Goal: Information Seeking & Learning: Learn about a topic

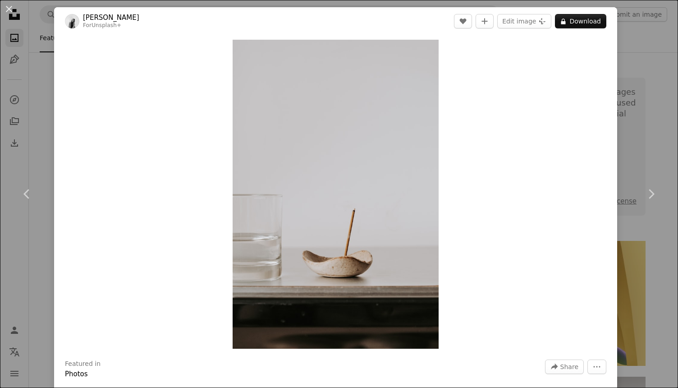
scroll to position [25130, 0]
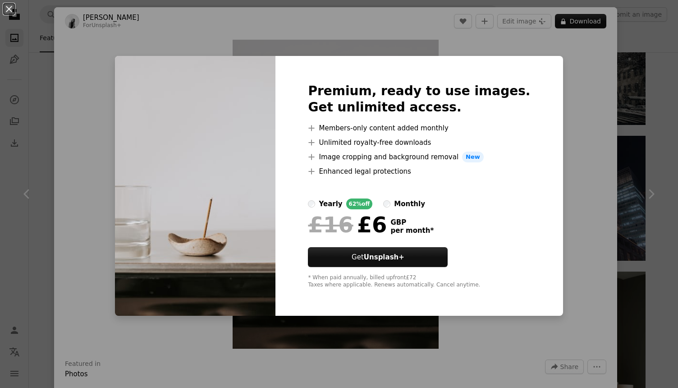
click at [573, 109] on div "An X shape Premium, ready to use images. Get unlimited access. A plus sign Memb…" at bounding box center [339, 194] width 678 height 388
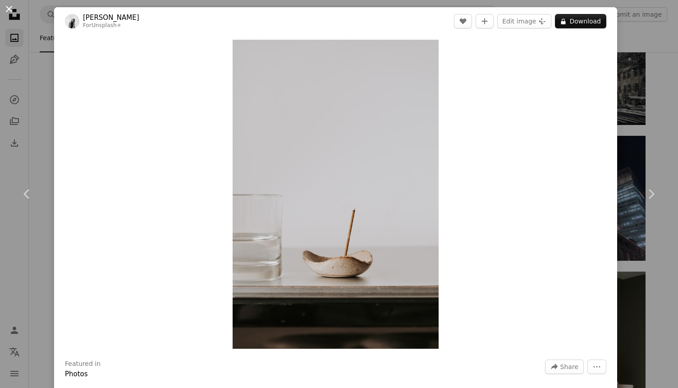
click at [7, 11] on button "An X shape" at bounding box center [9, 9] width 11 height 11
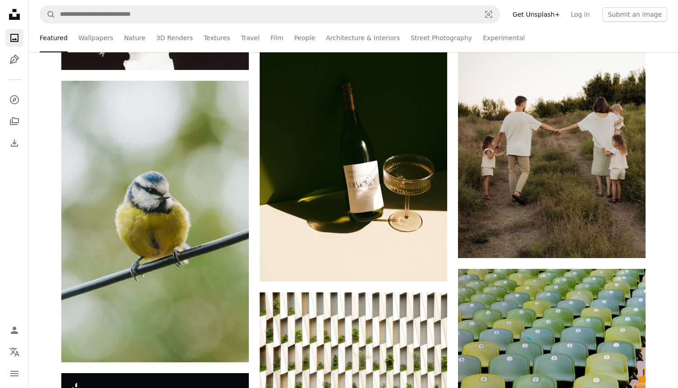
scroll to position [30129, 0]
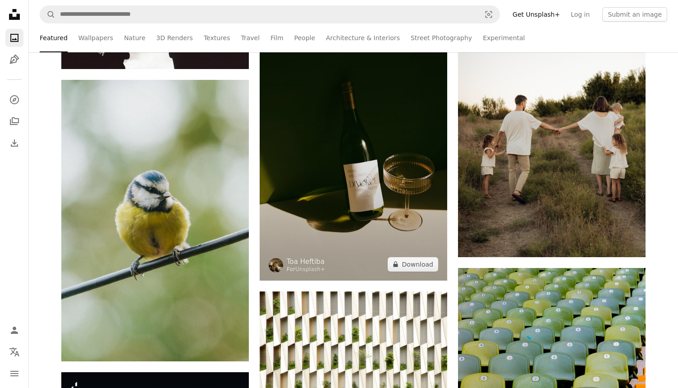
click at [358, 133] on img at bounding box center [353, 139] width 187 height 281
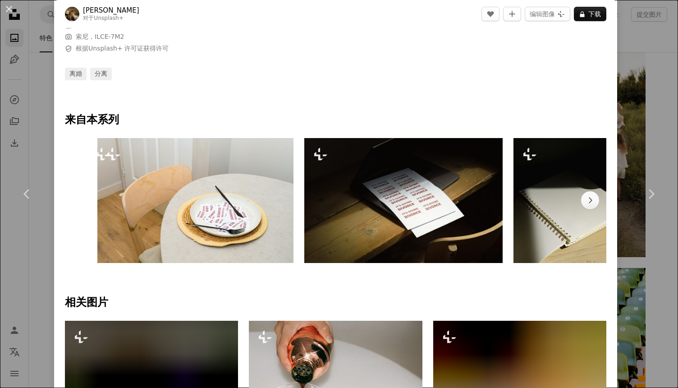
scroll to position [414, 0]
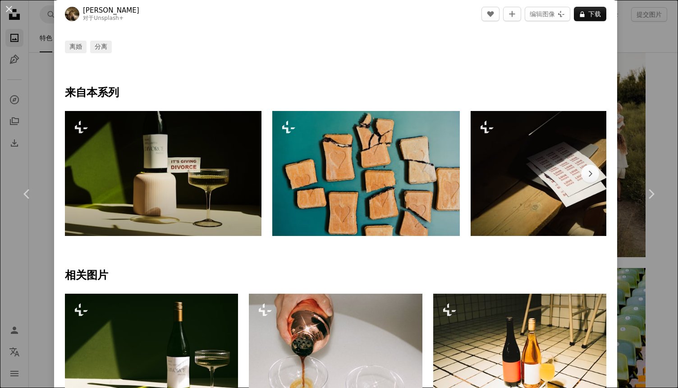
click at [142, 167] on img at bounding box center [163, 173] width 196 height 125
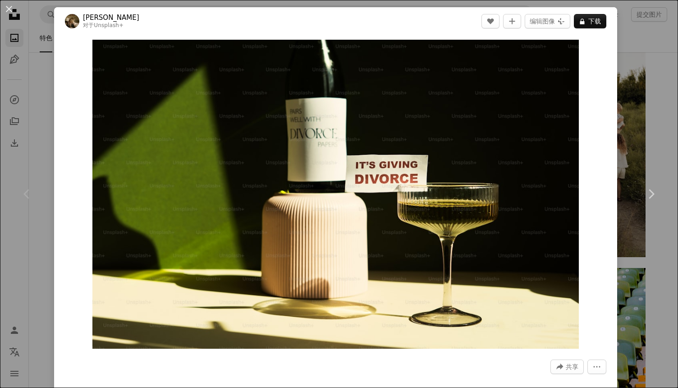
click at [644, 36] on div "An X shape Chevron left Chevron right 托[PERSON_NAME] 对于 Unsplash+ A heart A plu…" at bounding box center [339, 194] width 678 height 388
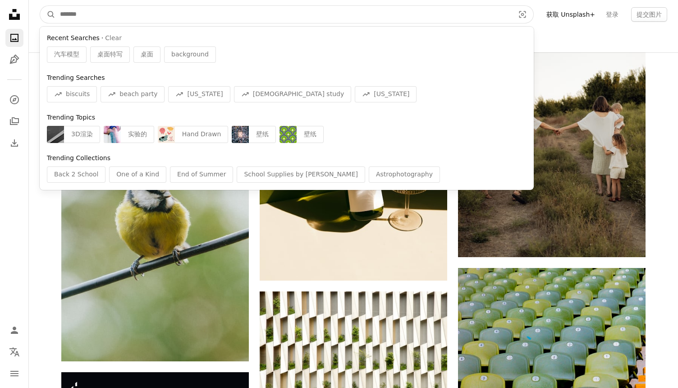
click at [121, 15] on input "查找全站视觉对象" at bounding box center [283, 14] width 456 height 17
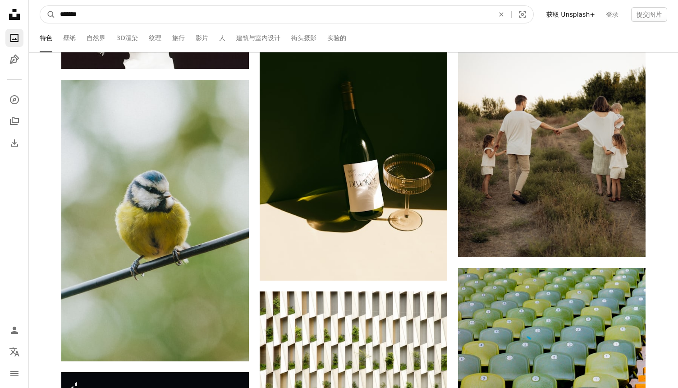
type input "**"
click button "A magnifying glass" at bounding box center [47, 14] width 15 height 17
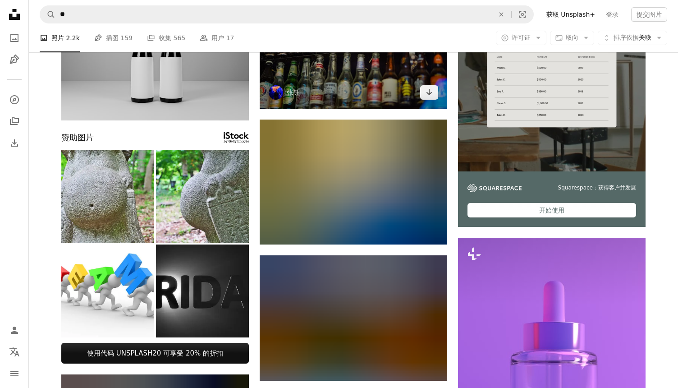
scroll to position [149, 0]
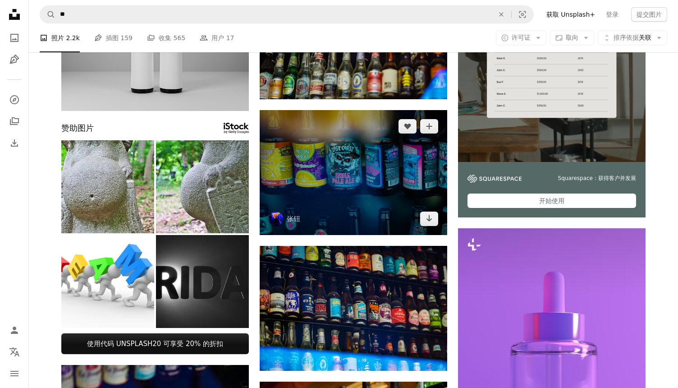
click at [367, 193] on img at bounding box center [353, 172] width 187 height 125
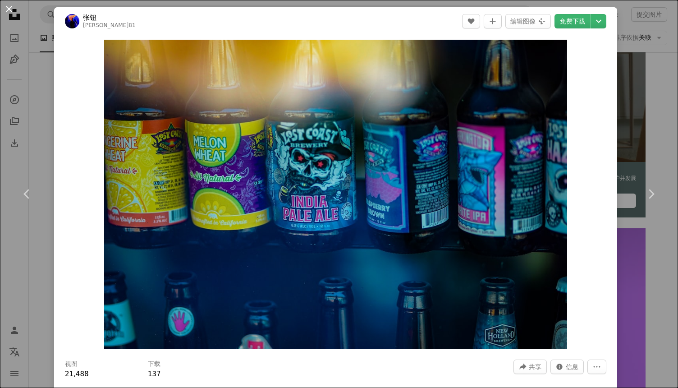
click at [5, 8] on button "An X shape" at bounding box center [9, 9] width 11 height 11
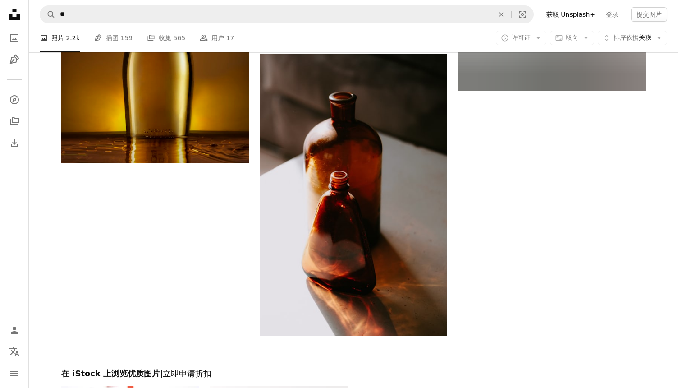
scroll to position [1648, 0]
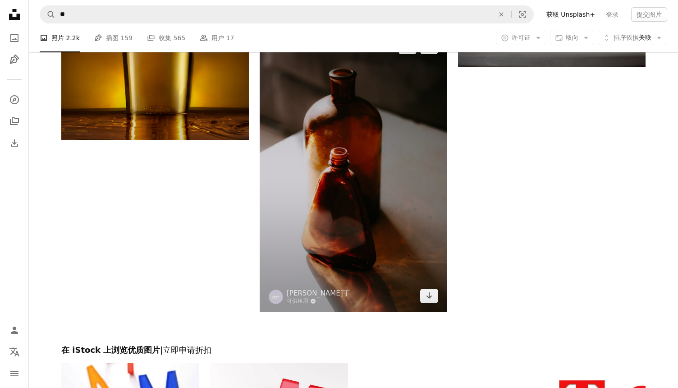
click at [401, 178] on img at bounding box center [353, 171] width 187 height 281
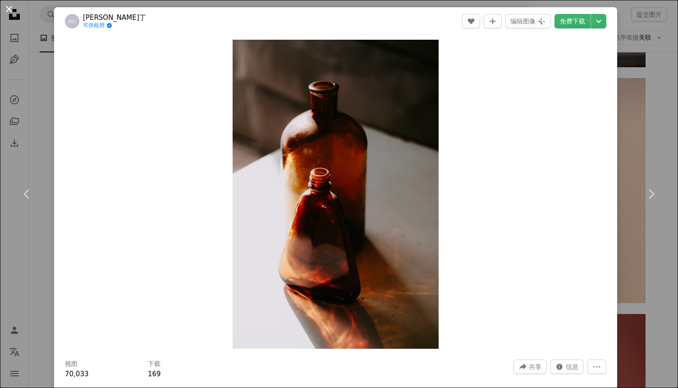
click at [10, 6] on button "An X shape" at bounding box center [9, 9] width 11 height 11
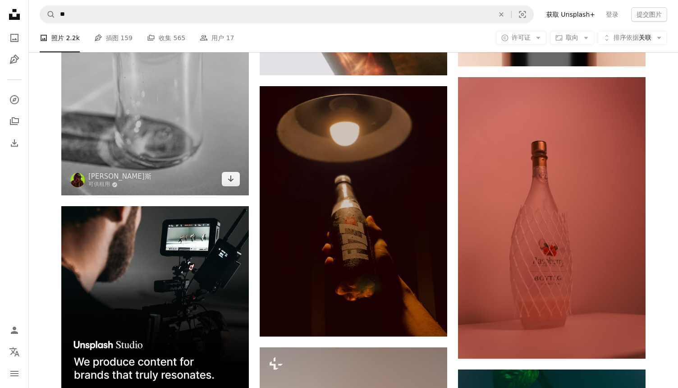
scroll to position [1872, 0]
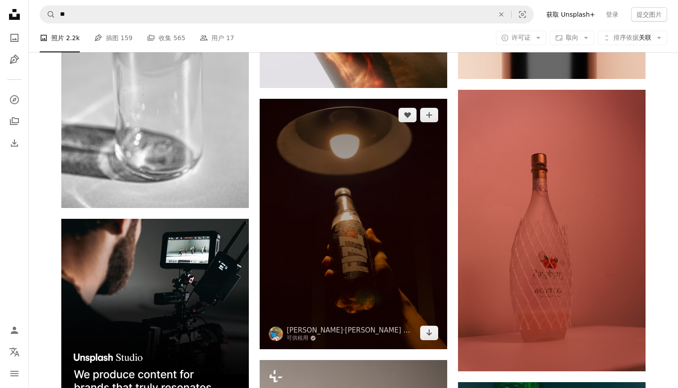
click at [381, 223] on img at bounding box center [353, 224] width 187 height 250
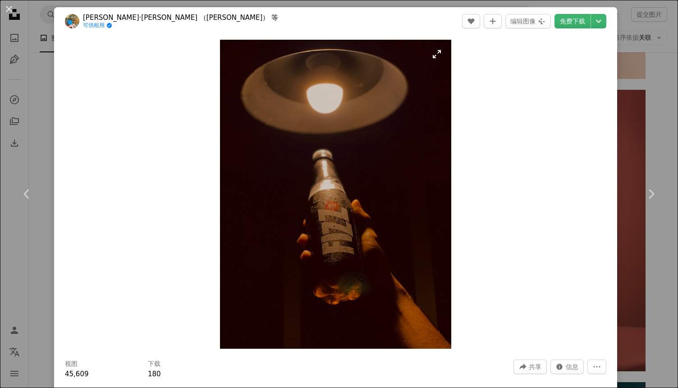
click at [393, 268] on img "放大此图像" at bounding box center [336, 194] width 232 height 309
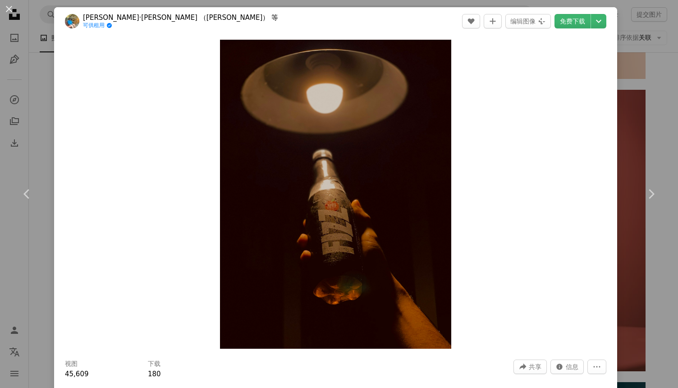
click at [570, 72] on div "Zoom in" at bounding box center [335, 194] width 563 height 318
click at [8, 11] on button "An X shape" at bounding box center [9, 9] width 11 height 11
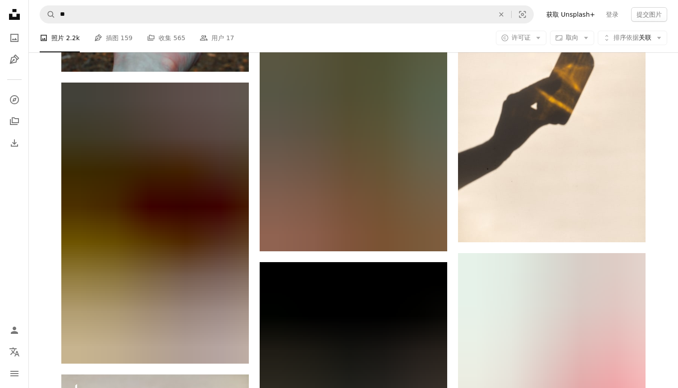
scroll to position [2560, 0]
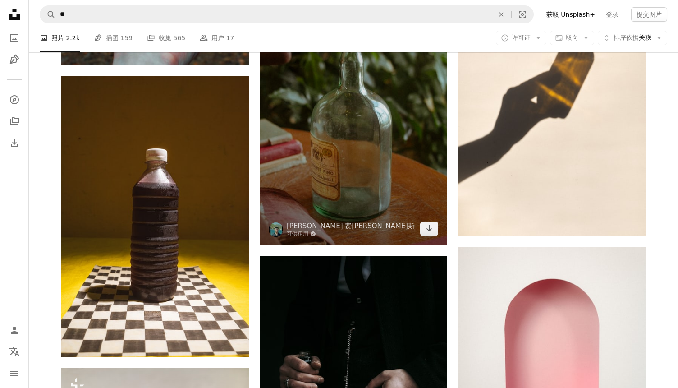
click at [378, 184] on img at bounding box center [353, 104] width 187 height 281
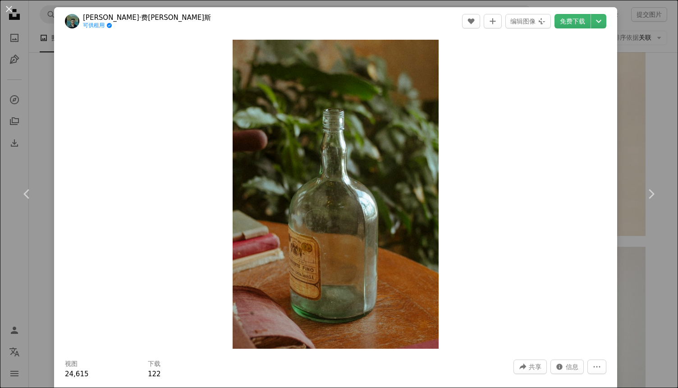
click at [641, 109] on div "An X shape Chevron left Chevron right [PERSON_NAME]·费[PERSON_NAME]斯 可供租用 A chec…" at bounding box center [339, 194] width 678 height 388
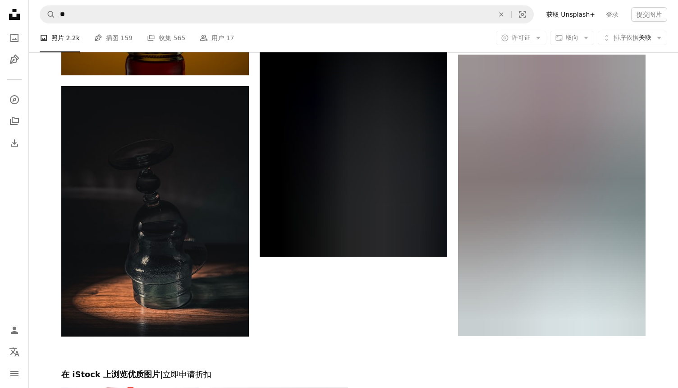
scroll to position [3384, 0]
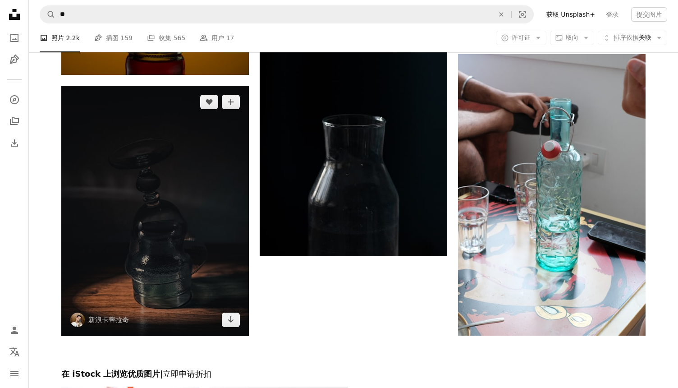
click at [175, 259] on img at bounding box center [154, 211] width 187 height 250
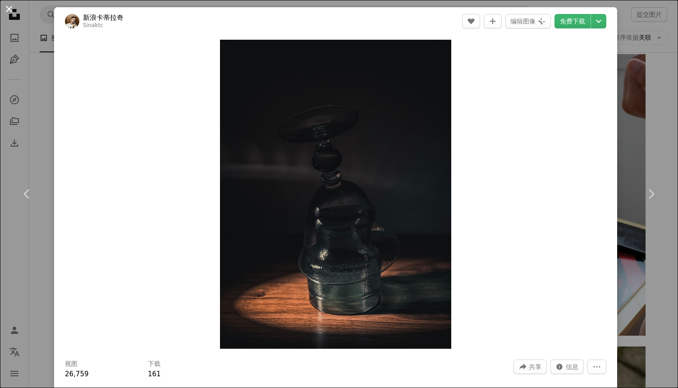
click at [4, 9] on button "An X shape" at bounding box center [9, 9] width 11 height 11
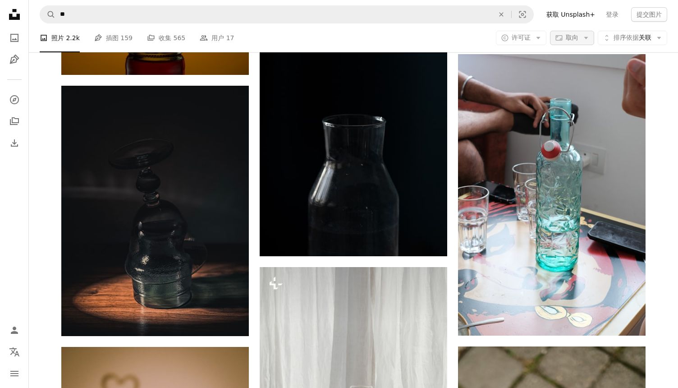
click at [569, 36] on span "取向" at bounding box center [571, 37] width 13 height 7
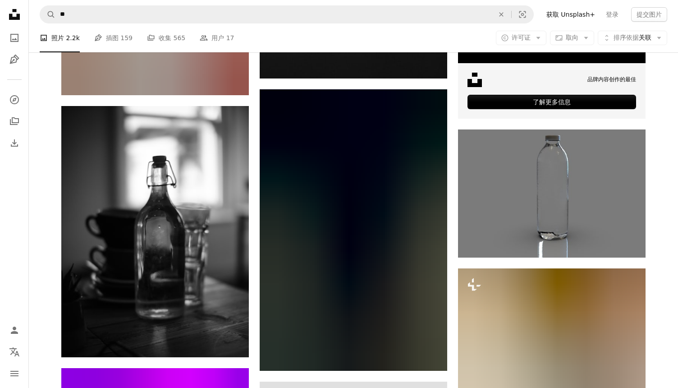
scroll to position [4148, 0]
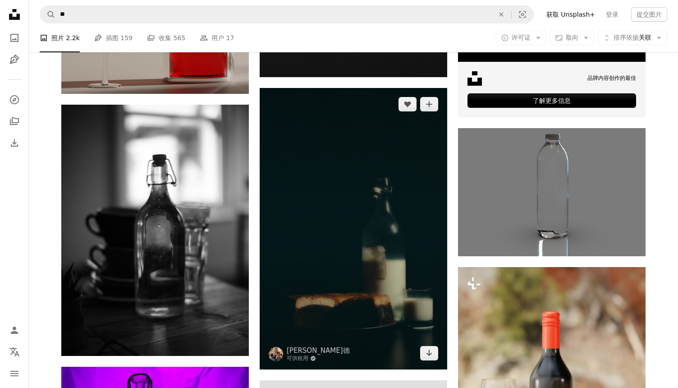
click at [354, 257] on img at bounding box center [353, 228] width 187 height 281
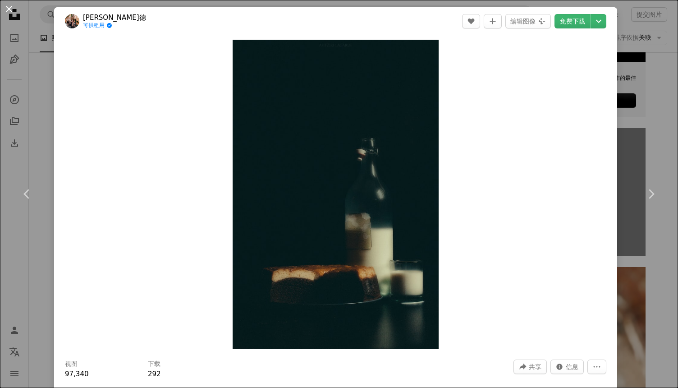
click at [9, 6] on button "An X shape" at bounding box center [9, 9] width 11 height 11
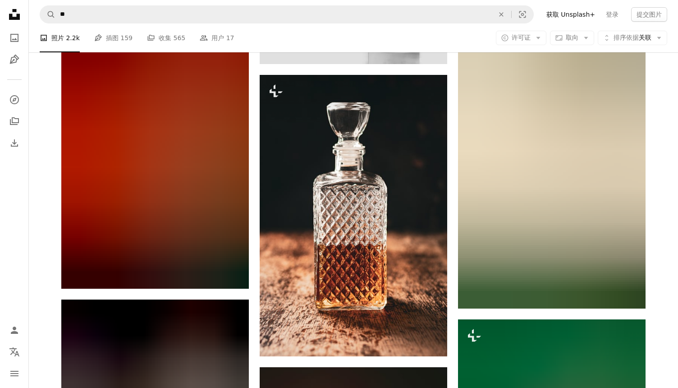
scroll to position [4627, 0]
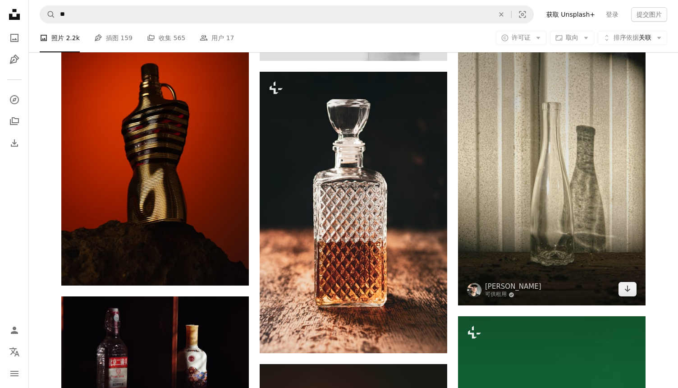
click at [592, 137] on img at bounding box center [551, 164] width 187 height 281
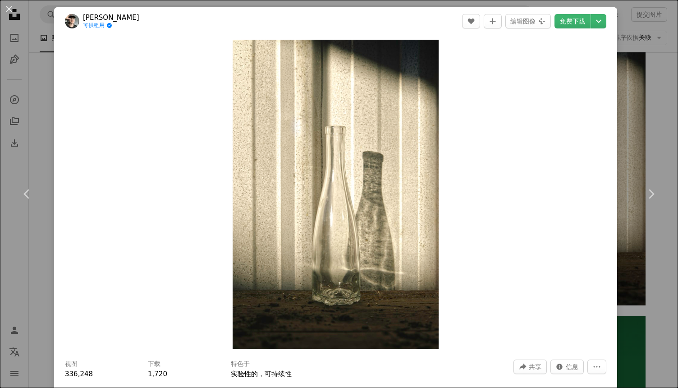
click at [652, 57] on div "An X shape Chevron left Chevron right [PERSON_NAME]芬 M 可供租用 A checkmark inside …" at bounding box center [339, 194] width 678 height 388
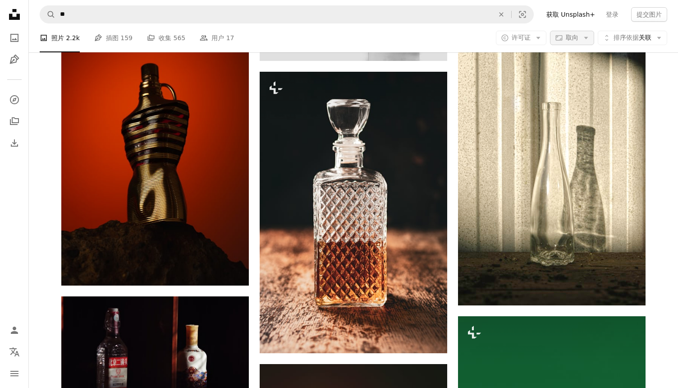
click at [579, 34] on button "Aspect ratio 取向 Arrow down" at bounding box center [572, 38] width 44 height 14
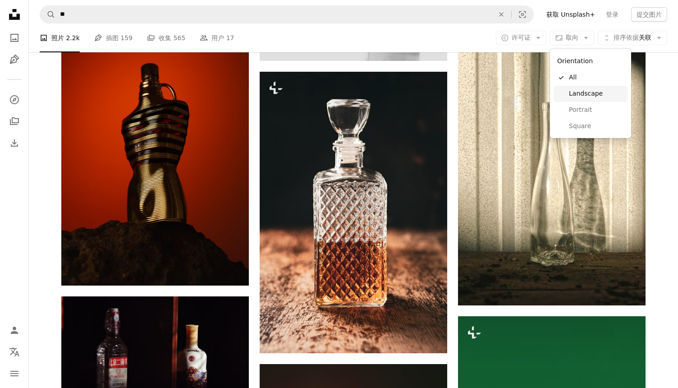
click at [574, 90] on span "Landscape" at bounding box center [596, 93] width 55 height 9
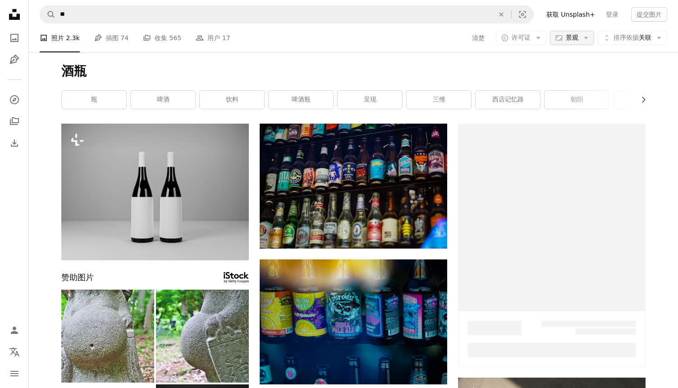
click at [583, 38] on icon "Arrow down" at bounding box center [586, 38] width 8 height 8
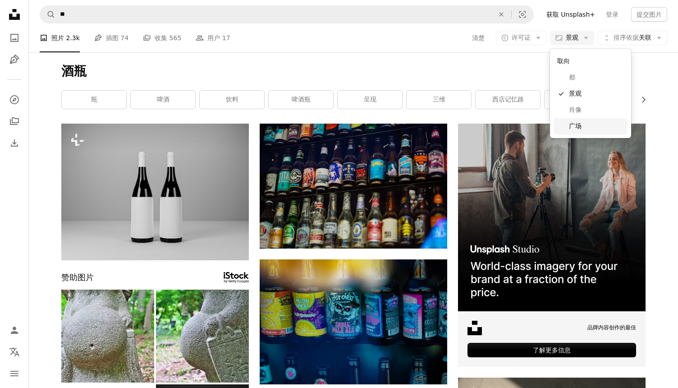
click at [575, 122] on span "广场" at bounding box center [596, 126] width 55 height 9
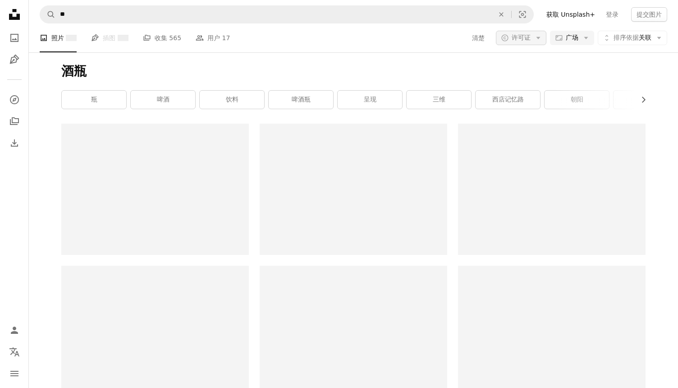
click at [524, 36] on span "许可证" at bounding box center [520, 37] width 19 height 7
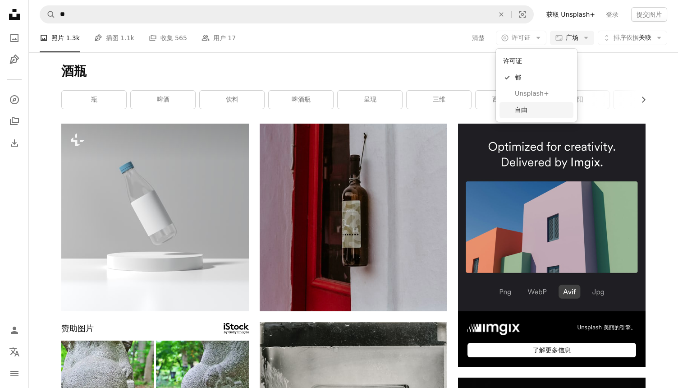
click at [529, 107] on span "自由" at bounding box center [542, 109] width 55 height 9
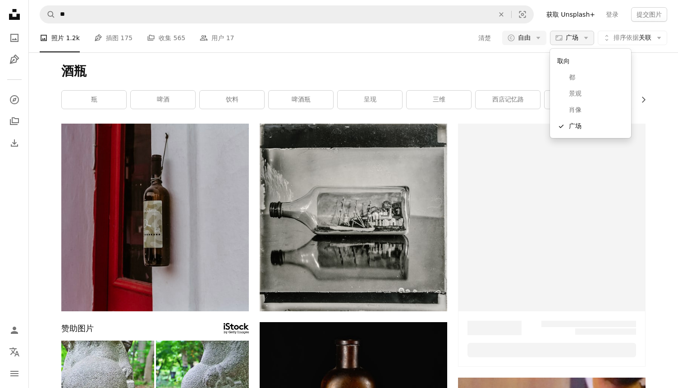
click at [579, 37] on button "Aspect ratio 广场 Arrow down" at bounding box center [572, 38] width 44 height 14
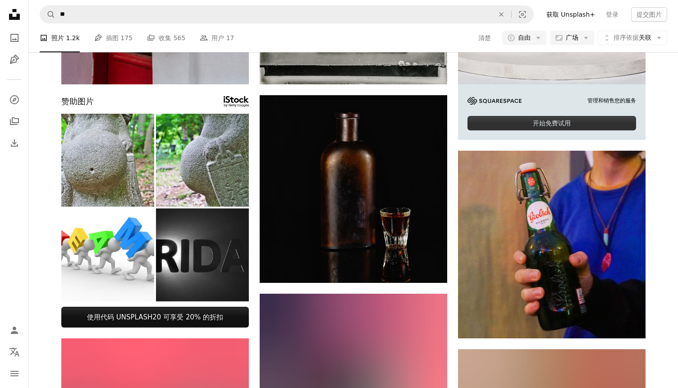
scroll to position [228, 0]
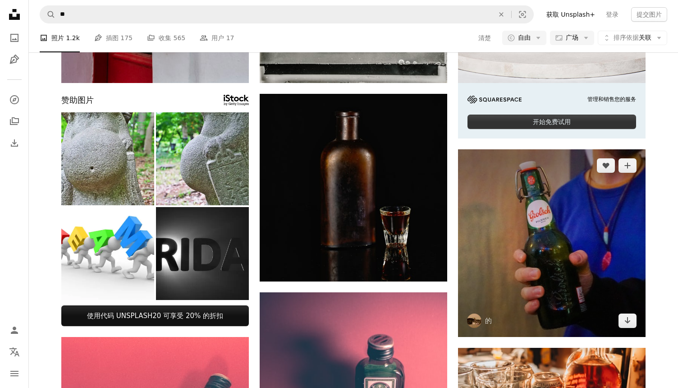
click at [527, 270] on img at bounding box center [551, 242] width 187 height 187
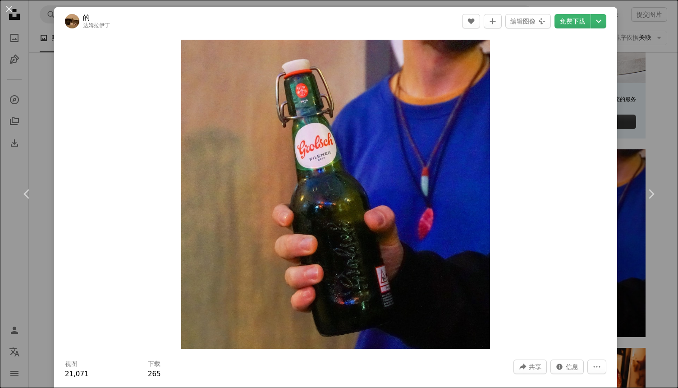
click at [663, 52] on div "An X shape Chevron left Chevron right 的 达姆拉伊丁 A heart A plus sign 编辑图像 Plus sig…" at bounding box center [339, 194] width 678 height 388
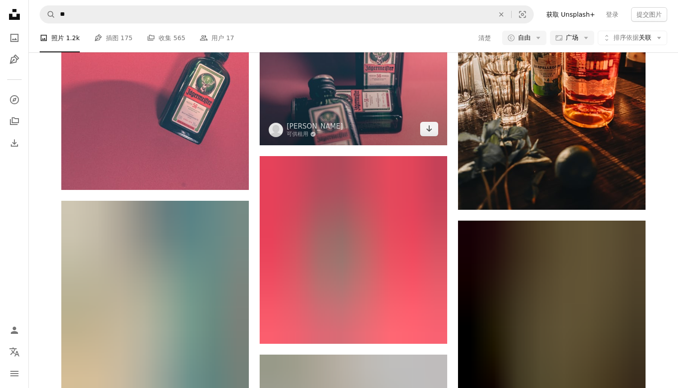
scroll to position [579, 0]
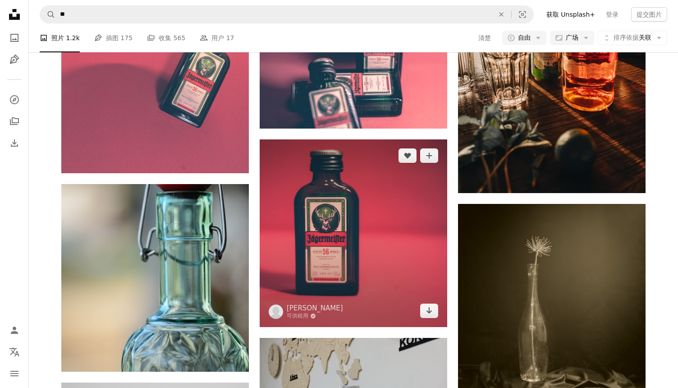
click at [296, 194] on img at bounding box center [353, 232] width 187 height 187
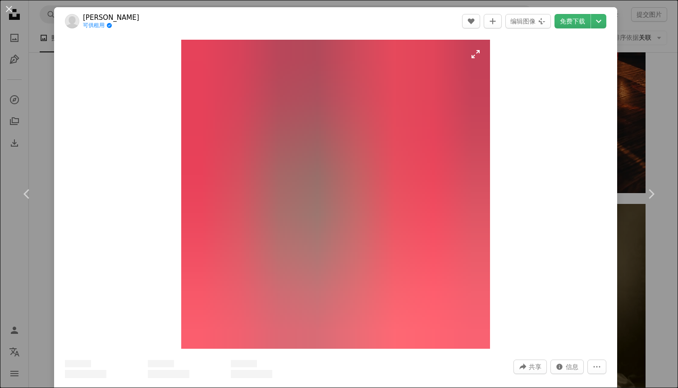
click at [348, 214] on img "放大此图像" at bounding box center [335, 194] width 309 height 309
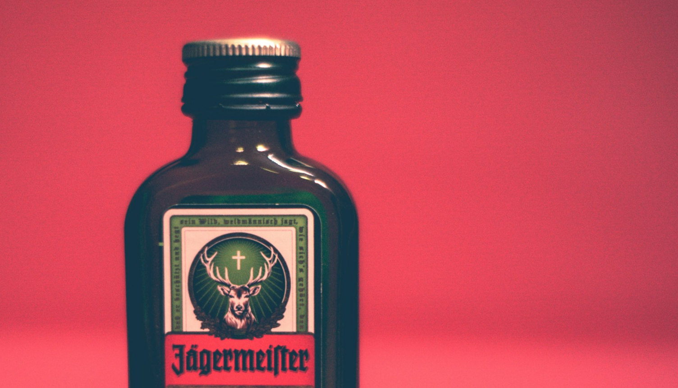
scroll to position [146, 0]
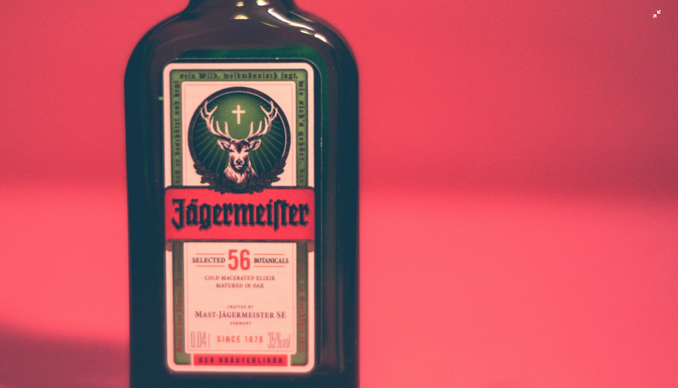
click at [347, 213] on img "缩小此图像" at bounding box center [339, 193] width 679 height 679
click at [347, 213] on img "缩小此图像" at bounding box center [335, 194] width 309 height 309
click at [347, 213] on img "缩小此图像" at bounding box center [339, 193] width 679 height 679
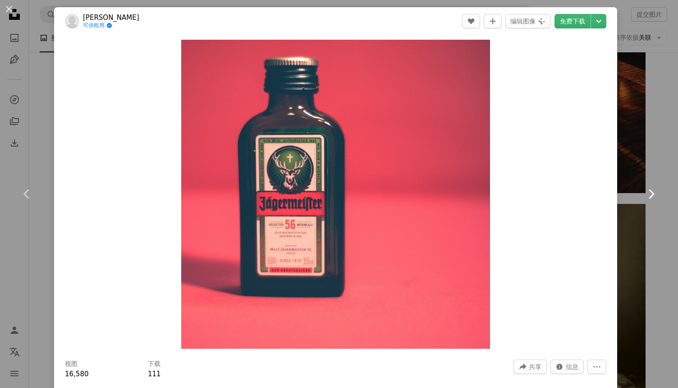
click at [658, 175] on link "Chevron right" at bounding box center [651, 193] width 54 height 87
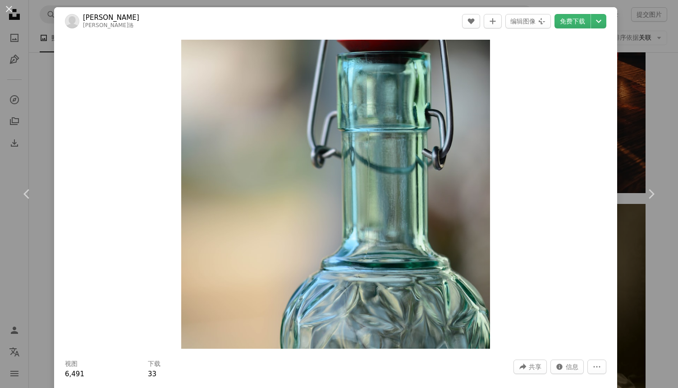
click at [644, 137] on div "An X shape Chevron left Chevron right [PERSON_NAME]洛 A heart A plus sign 编辑图像 P…" at bounding box center [339, 194] width 678 height 388
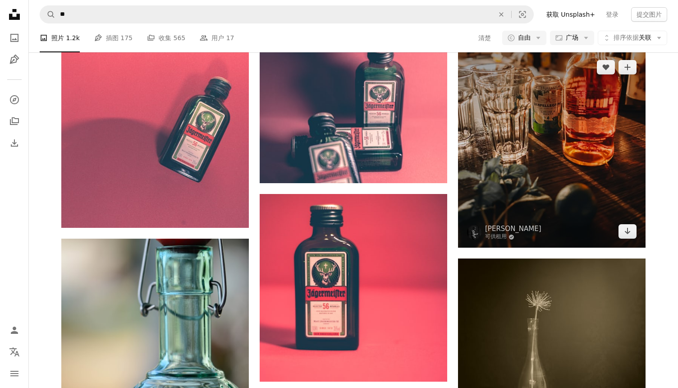
scroll to position [533, 0]
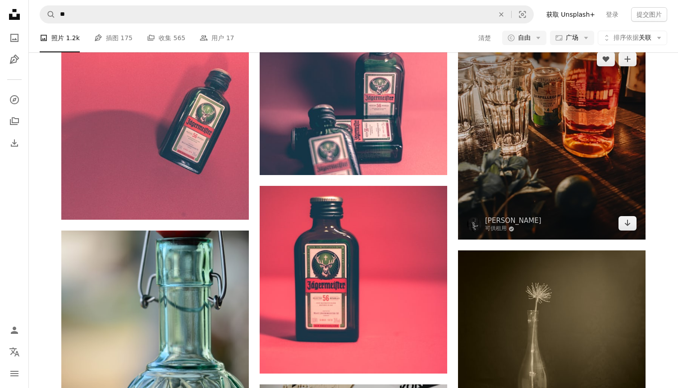
click at [579, 165] on img at bounding box center [551, 141] width 187 height 197
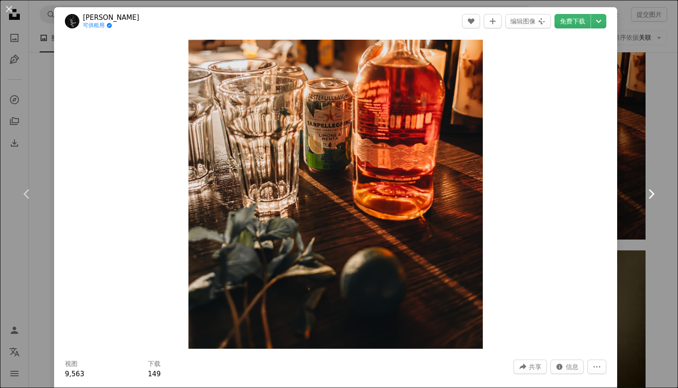
click at [668, 200] on link "Chevron right" at bounding box center [651, 193] width 54 height 87
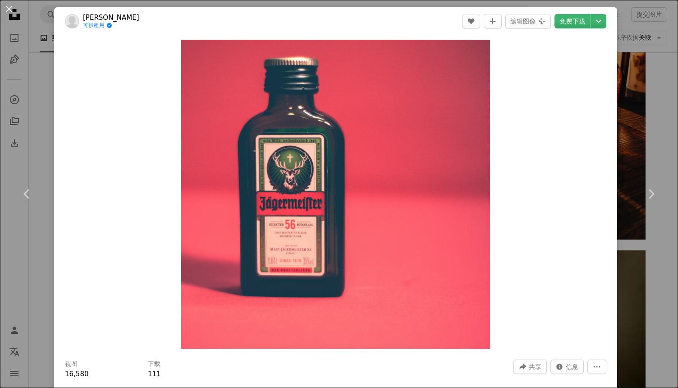
click at [665, 142] on div "An X shape Chevron left Chevron right 尼佐萌 可供租用 A checkmark inside of a circle A…" at bounding box center [339, 194] width 678 height 388
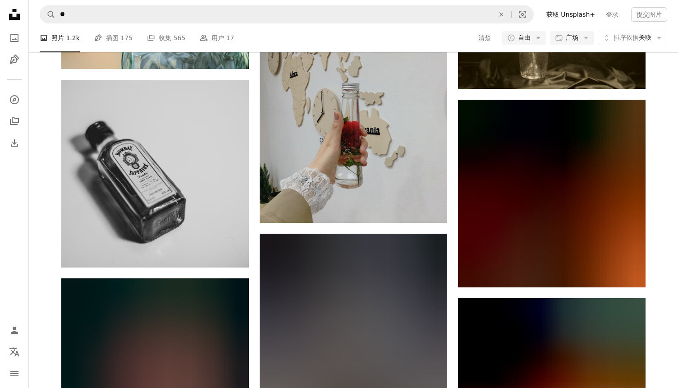
scroll to position [880, 0]
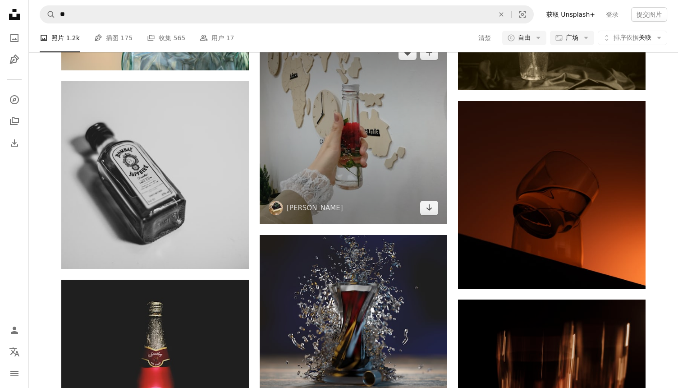
click at [406, 182] on img at bounding box center [353, 129] width 187 height 187
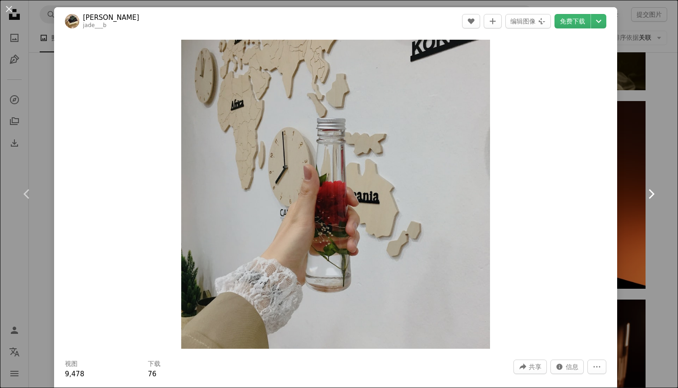
click at [665, 175] on link "Chevron right" at bounding box center [651, 193] width 54 height 87
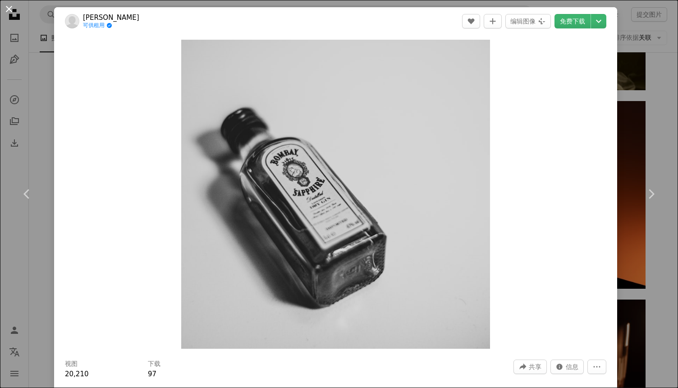
click at [9, 9] on button "An X shape" at bounding box center [9, 9] width 11 height 11
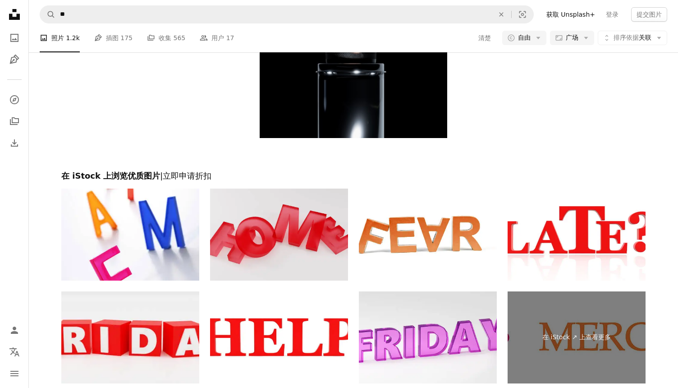
scroll to position [1725, 0]
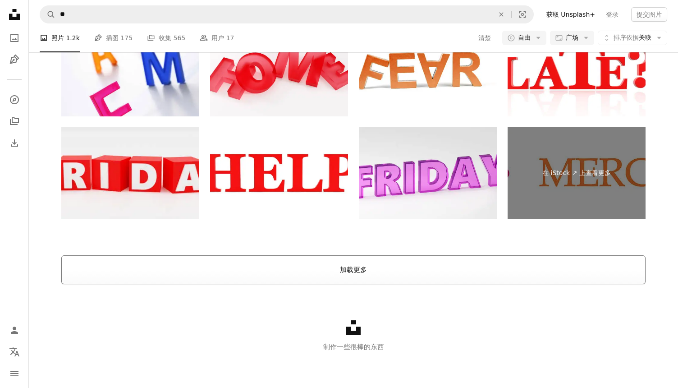
click at [348, 270] on button "加载更多" at bounding box center [353, 269] width 584 height 29
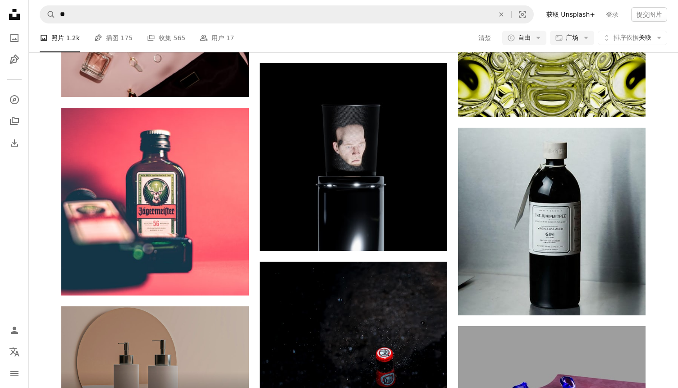
scroll to position [1451, 0]
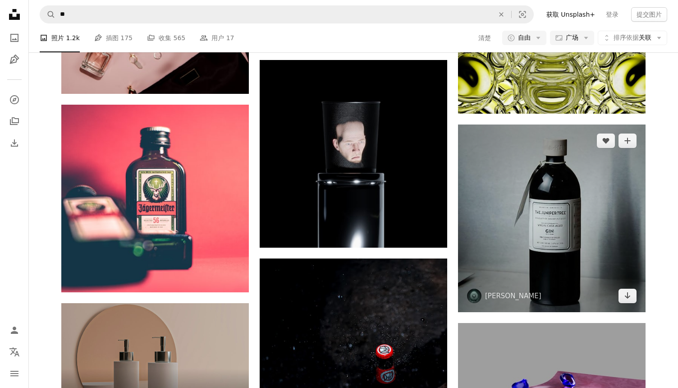
click at [553, 203] on img at bounding box center [551, 217] width 187 height 187
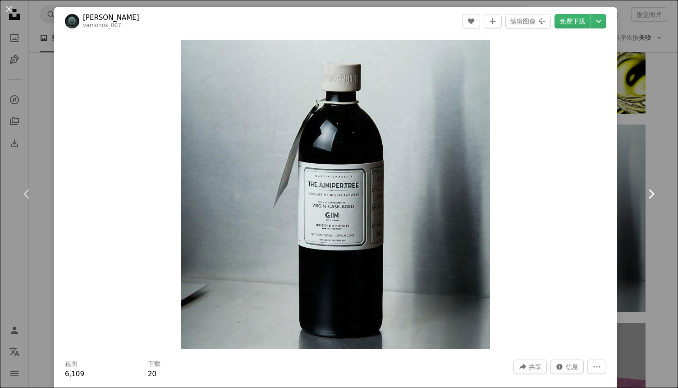
click at [661, 227] on link "Chevron right" at bounding box center [651, 193] width 54 height 87
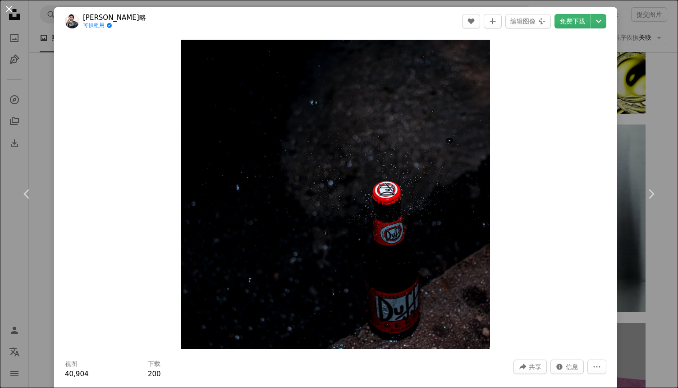
click at [6, 10] on button "An X shape" at bounding box center [9, 9] width 11 height 11
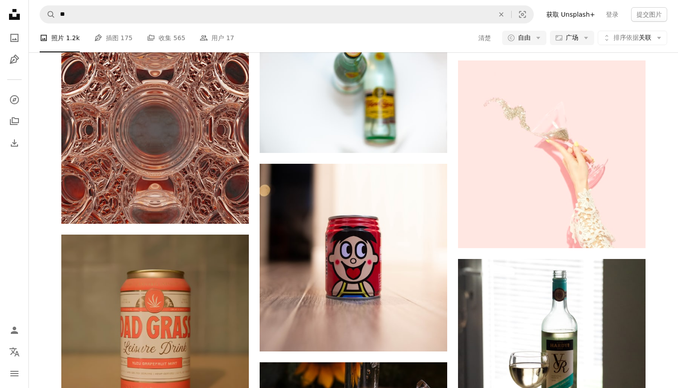
scroll to position [3364, 0]
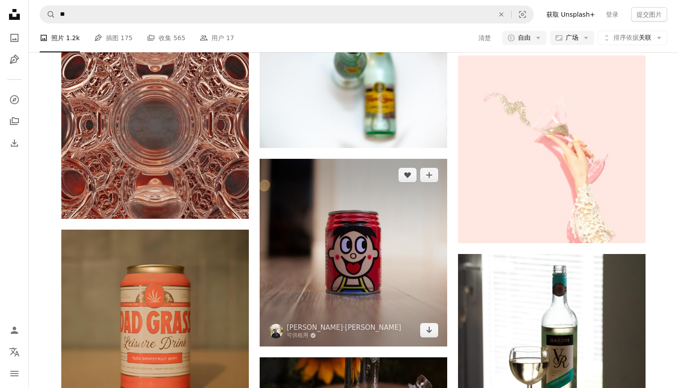
click at [421, 228] on img at bounding box center [353, 252] width 187 height 187
